Goal: Information Seeking & Learning: Learn about a topic

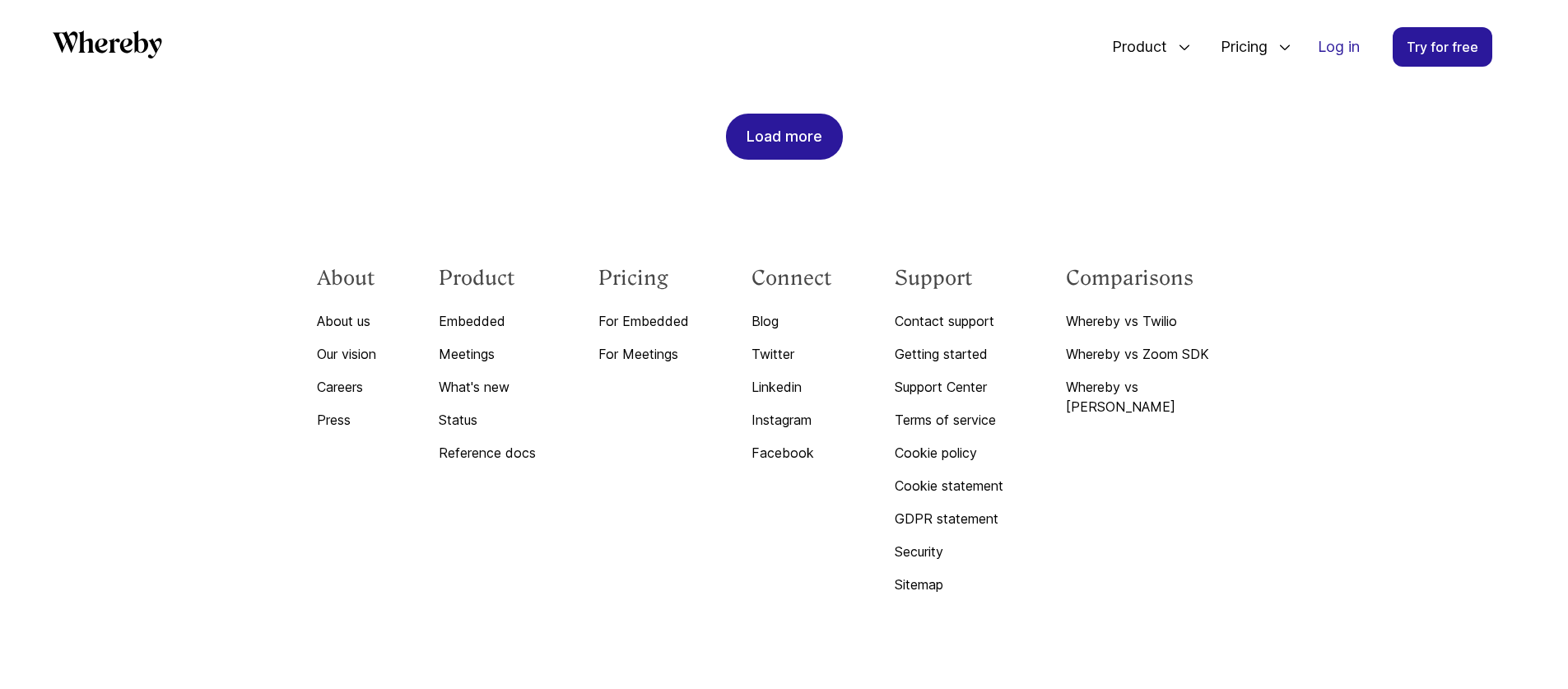
click at [125, 44] on icon "Whereby" at bounding box center [108, 44] width 109 height 28
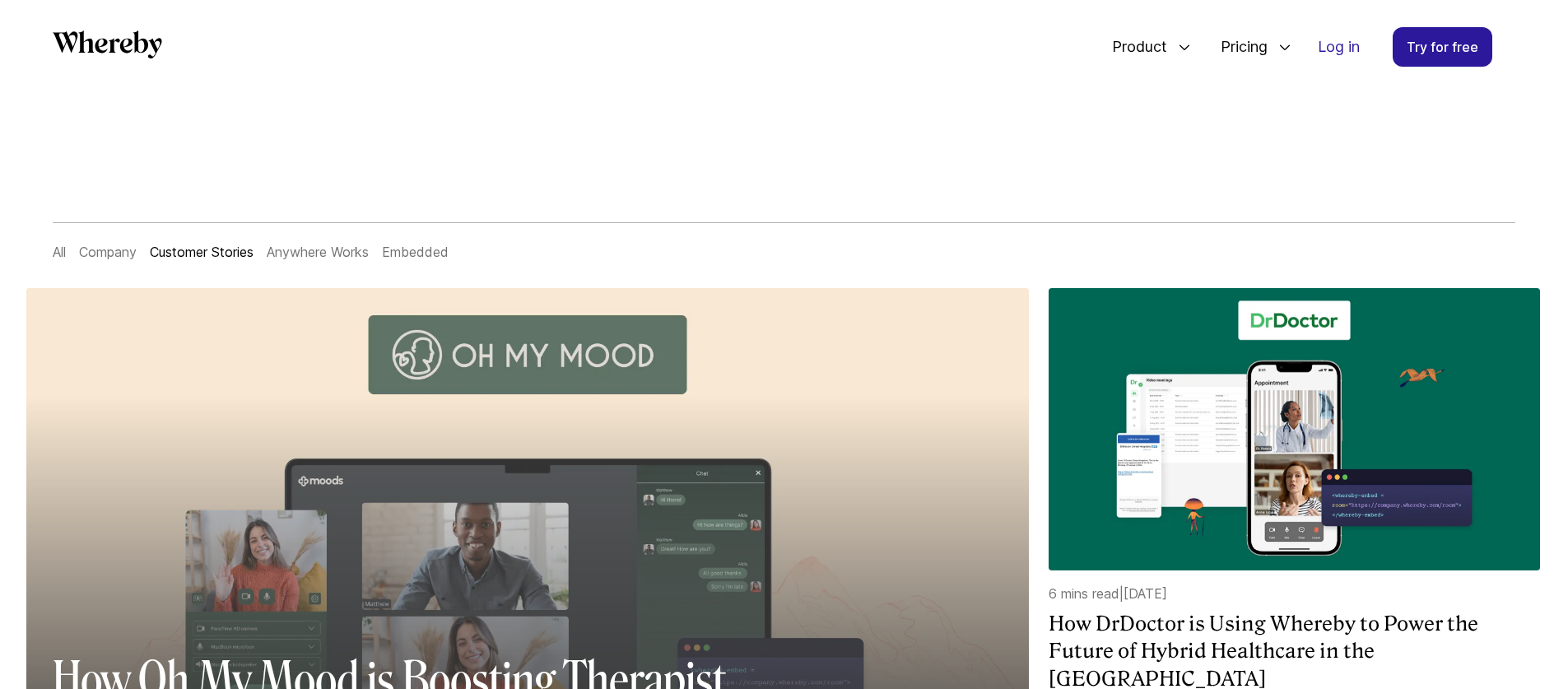
click at [722, 400] on div at bounding box center [527, 607] width 1002 height 426
